Goal: Check status: Check status

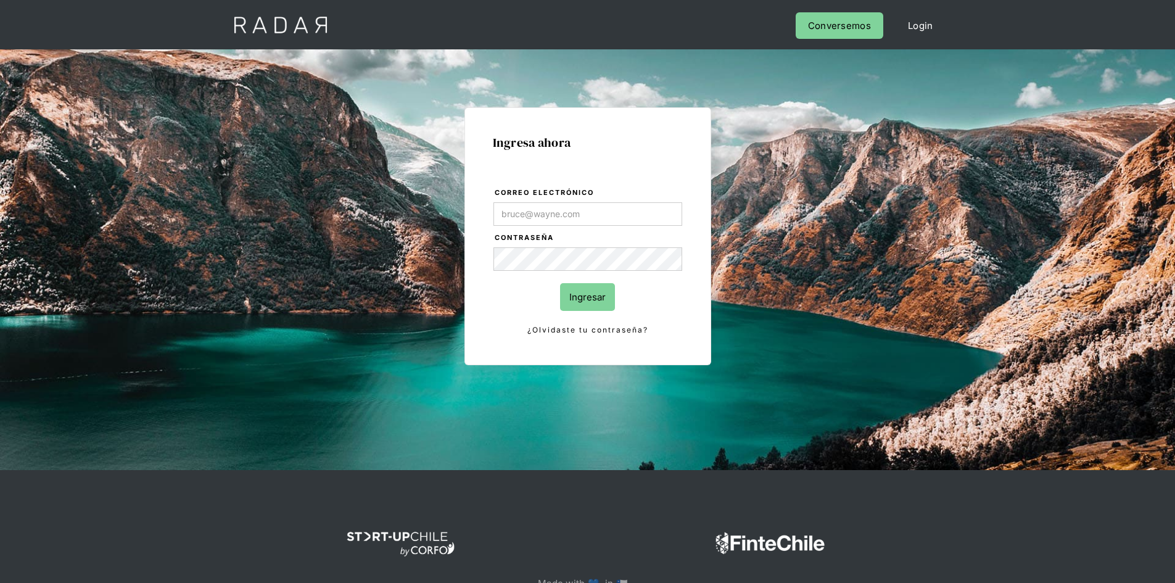
type input "jose.chacon@prontopaga.com"
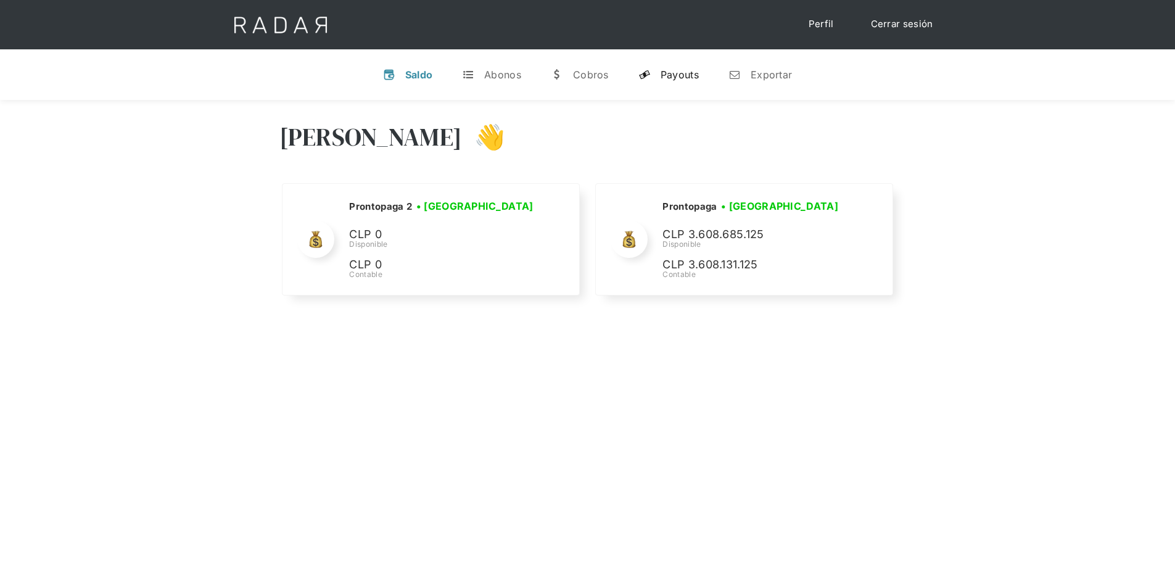
click at [669, 65] on link "y Payouts" at bounding box center [669, 75] width 80 height 32
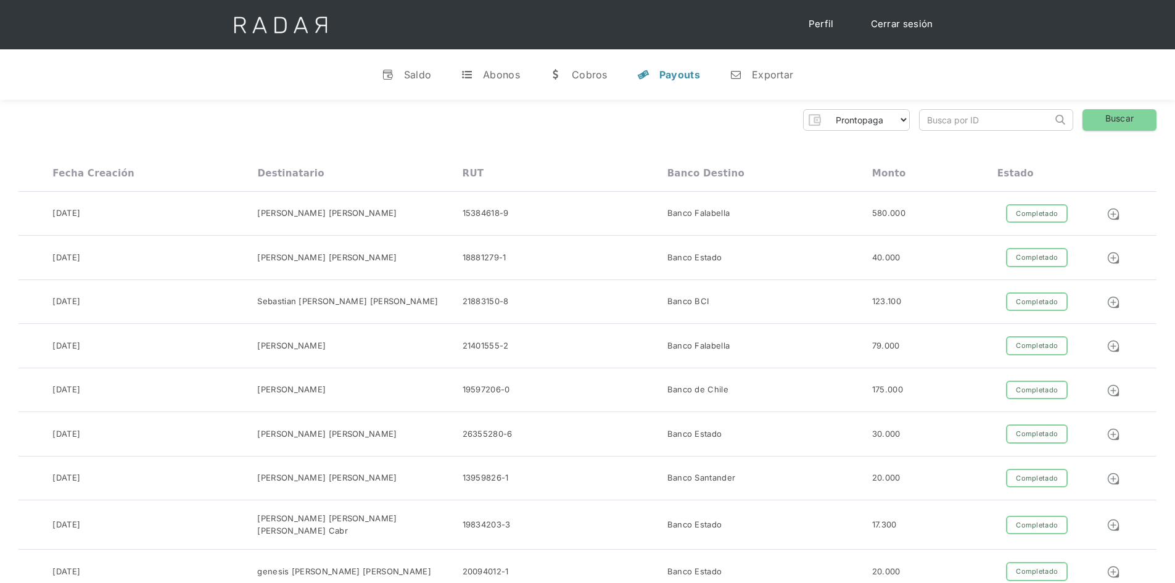
click at [937, 117] on input "search" at bounding box center [986, 120] width 133 height 20
paste input "9decb1a2-cffb-4981-a650-09613b1b0c3f"
type input "9decb1a2-cffb-4981-a650-09613b1b0c3f"
click at [1107, 122] on link "Buscar" at bounding box center [1120, 120] width 74 height 22
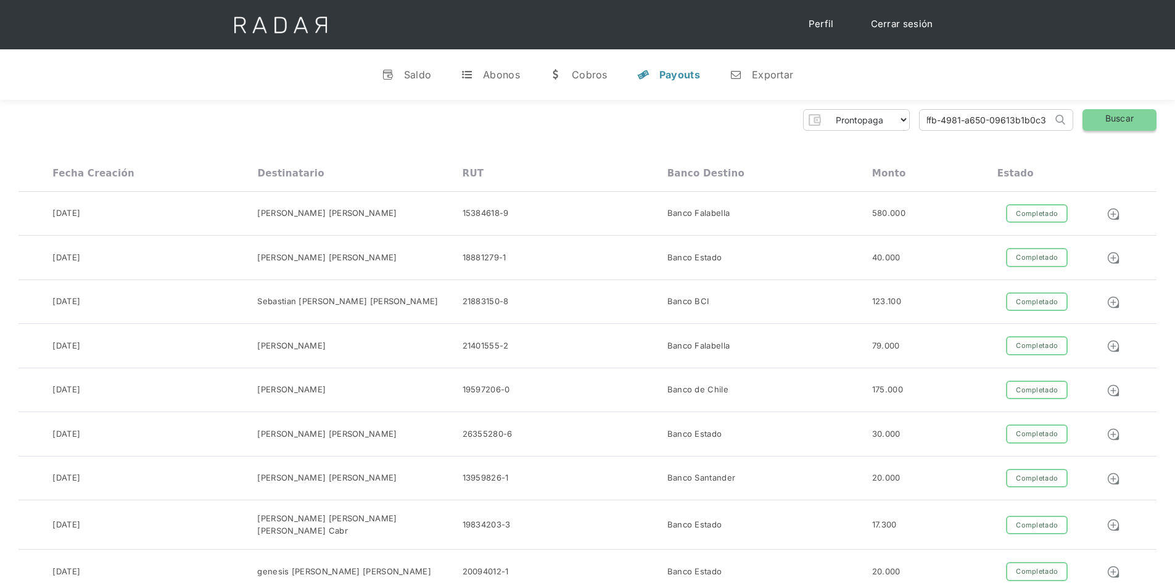
scroll to position [0, 0]
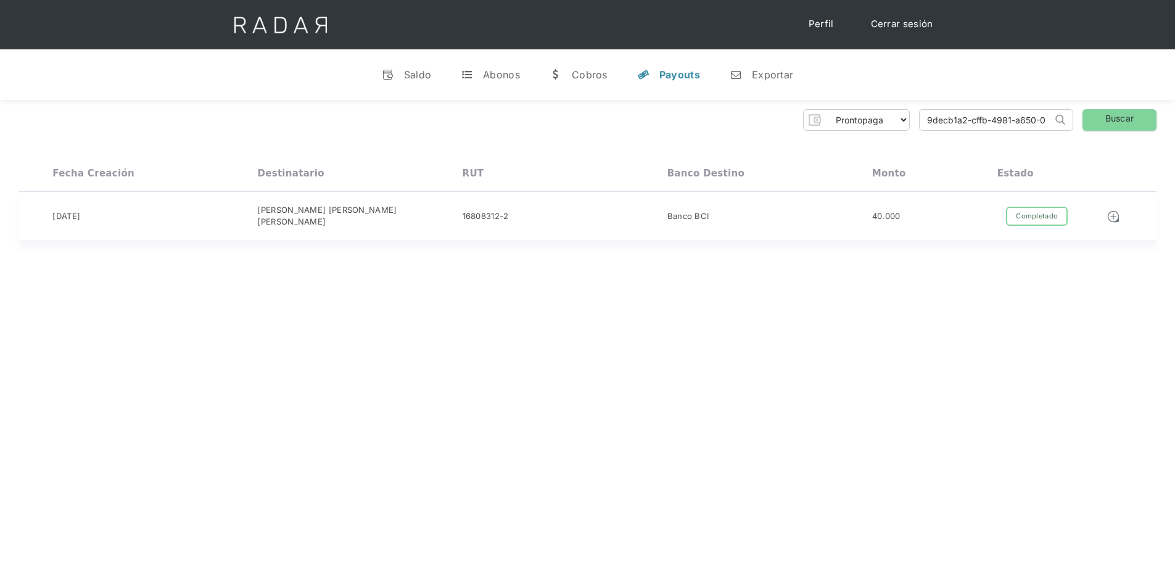
click at [937, 223] on div "40.000" at bounding box center [934, 216] width 125 height 24
click at [492, 70] on div "Abonos" at bounding box center [501, 74] width 37 height 12
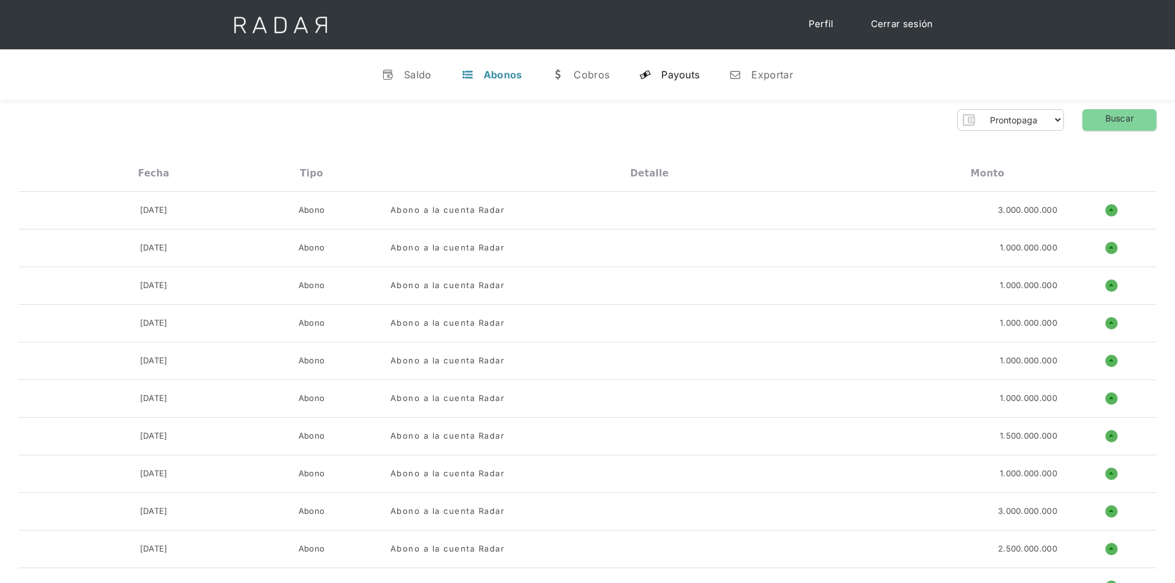
click at [679, 83] on link "y Payouts" at bounding box center [669, 75] width 80 height 32
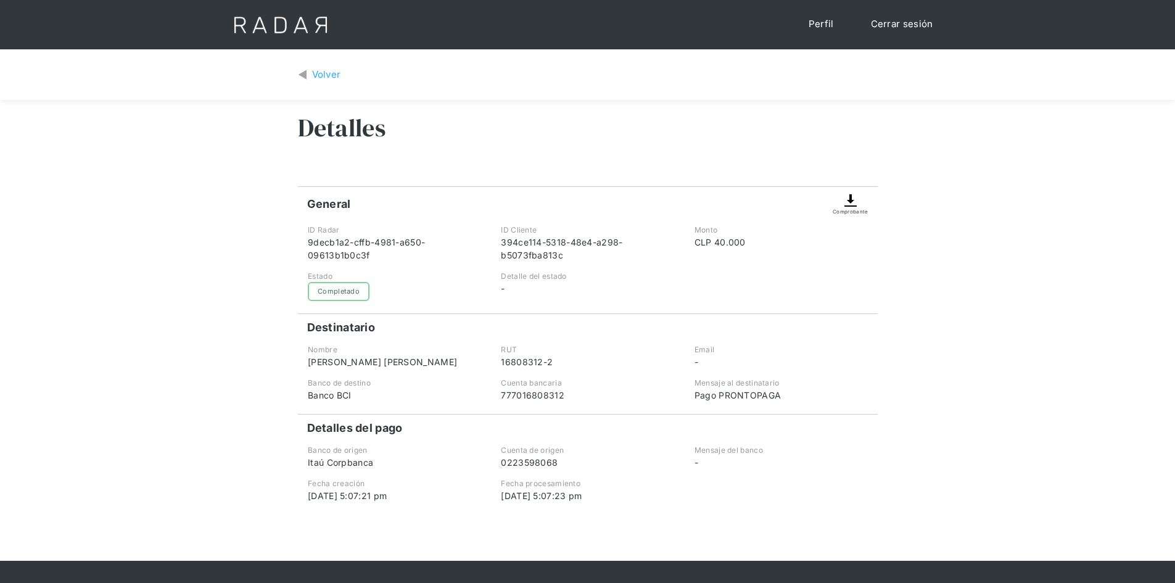
click at [977, 294] on div "Volver Detalles General Comprobante ID Radar 9decb1a2-cffb-4981-a650-09613b1b0c…" at bounding box center [587, 304] width 1175 height 511
click at [305, 77] on img at bounding box center [302, 75] width 9 height 14
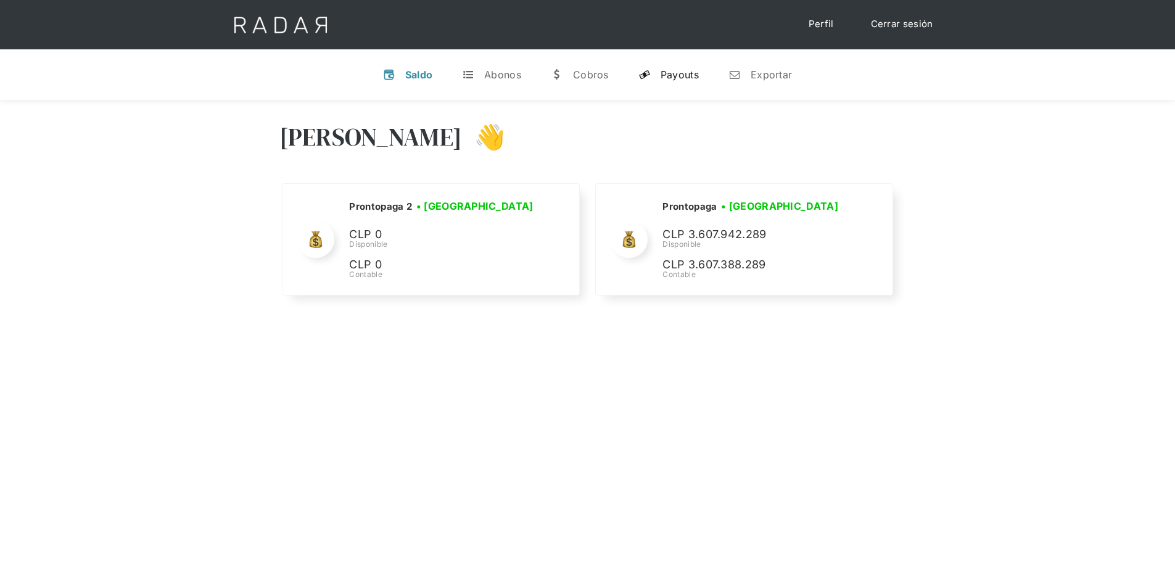
click at [671, 78] on div "Payouts" at bounding box center [680, 74] width 38 height 12
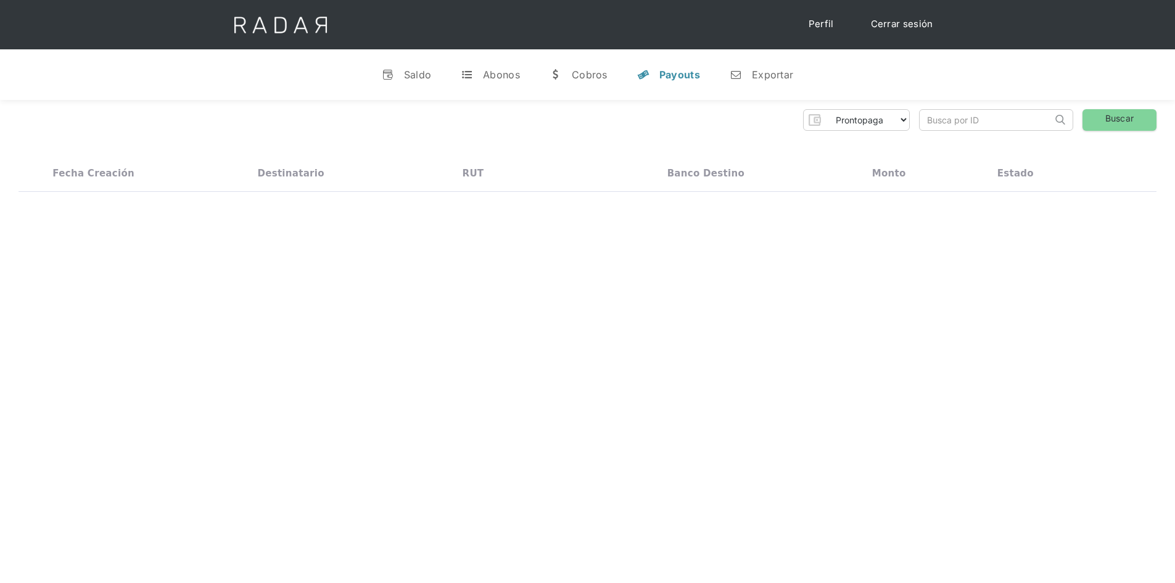
click at [949, 122] on input "search" at bounding box center [986, 120] width 133 height 20
paste input "394ce114-5318-48e4-a298-b5073fba813c"
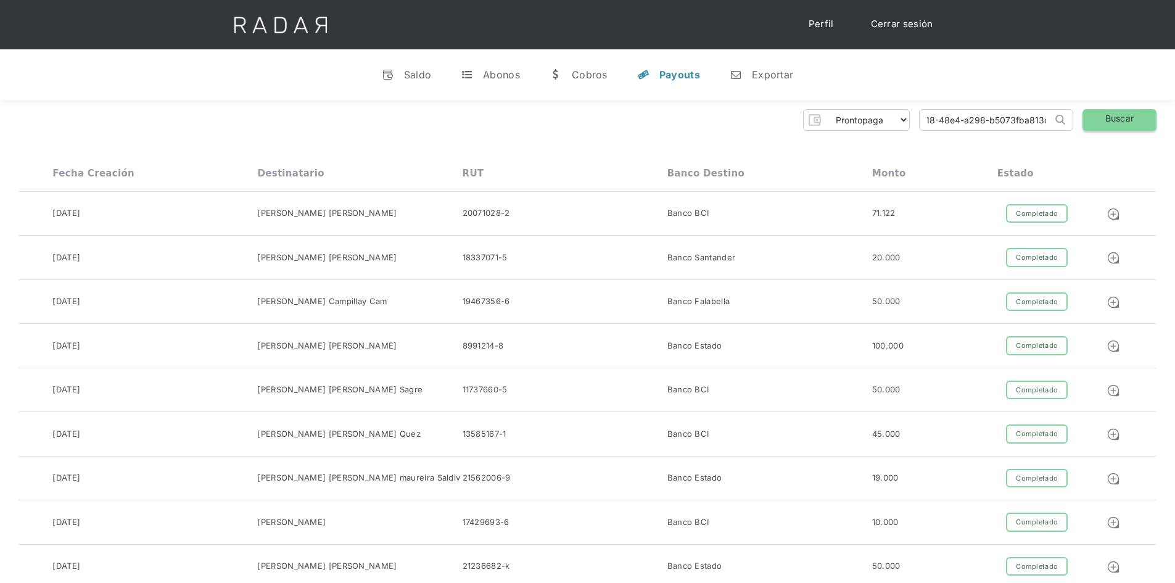
type input "394ce114-5318-48e4-a298-b5073fba813c"
click at [1114, 123] on link "Buscar" at bounding box center [1120, 120] width 74 height 22
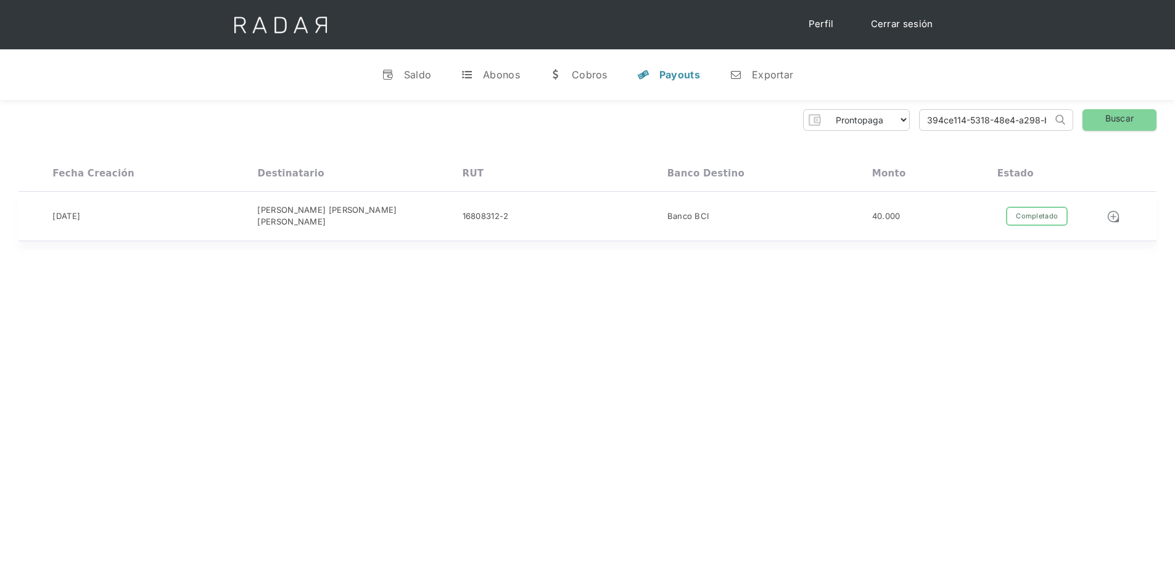
click at [938, 213] on div "40.000" at bounding box center [934, 216] width 125 height 24
